Goal: Check status

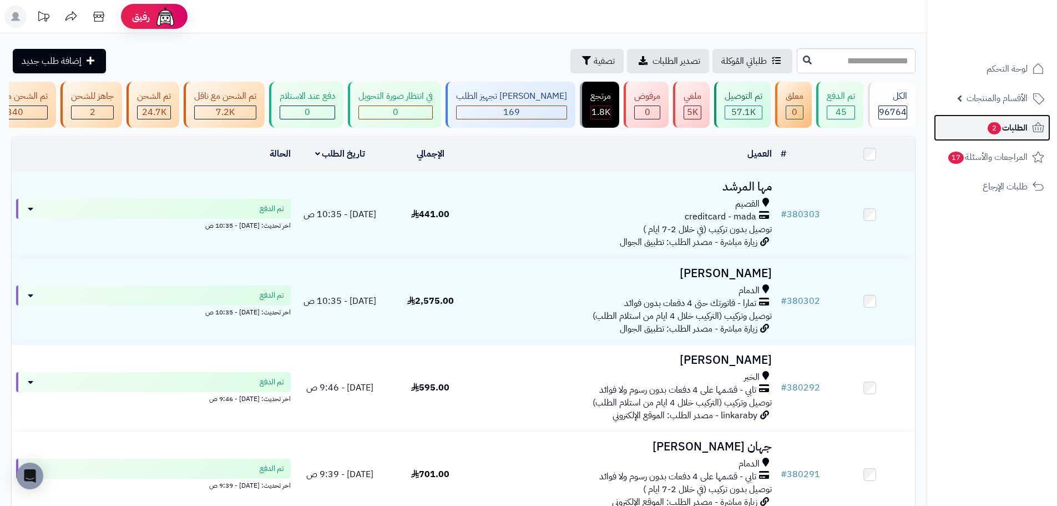
click at [999, 130] on span "2" at bounding box center [994, 128] width 13 height 12
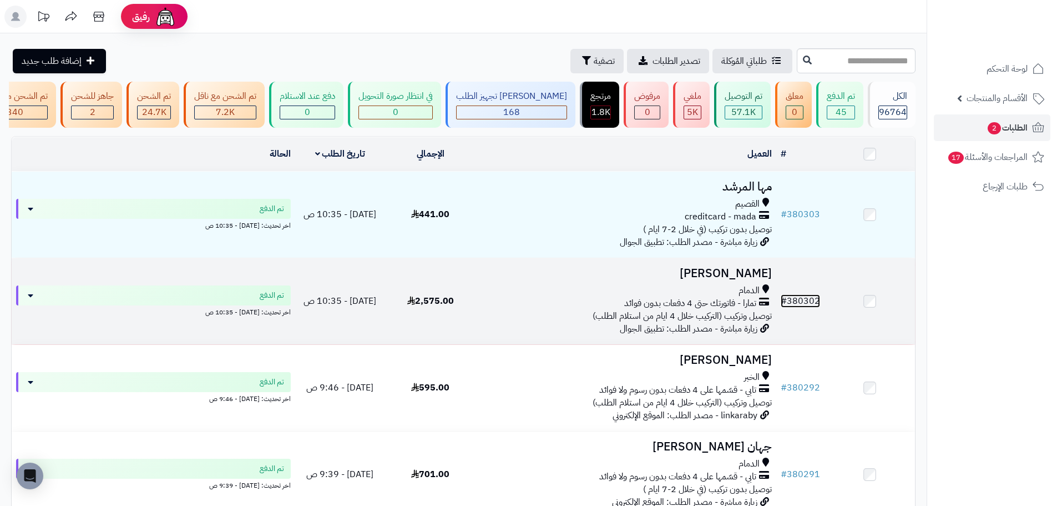
click at [812, 308] on link "# 380302" at bounding box center [800, 300] width 39 height 13
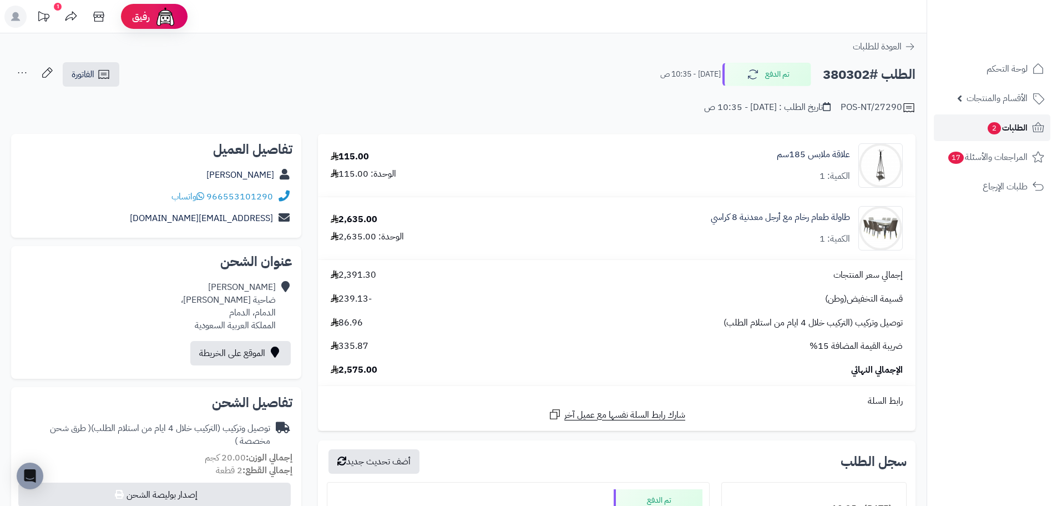
click at [995, 126] on span "2" at bounding box center [995, 128] width 14 height 13
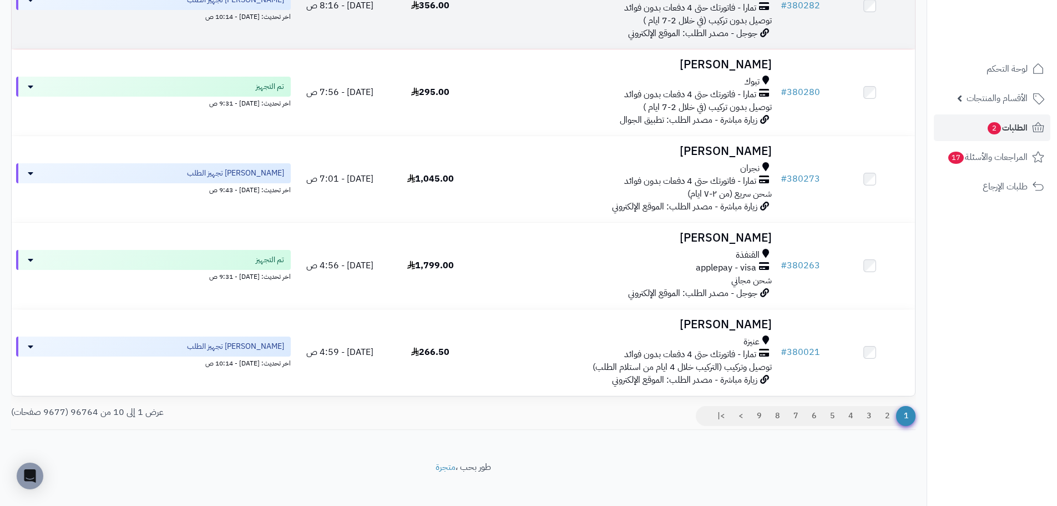
scroll to position [659, 0]
